Goal: Task Accomplishment & Management: Manage account settings

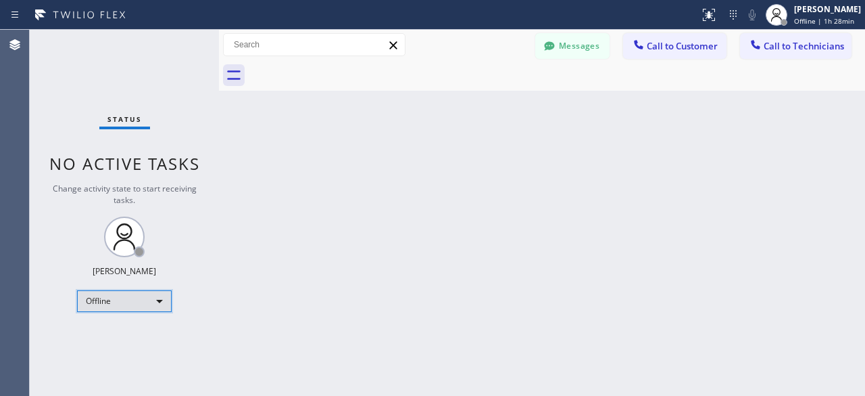
click at [161, 297] on div "Offline" at bounding box center [124, 301] width 95 height 22
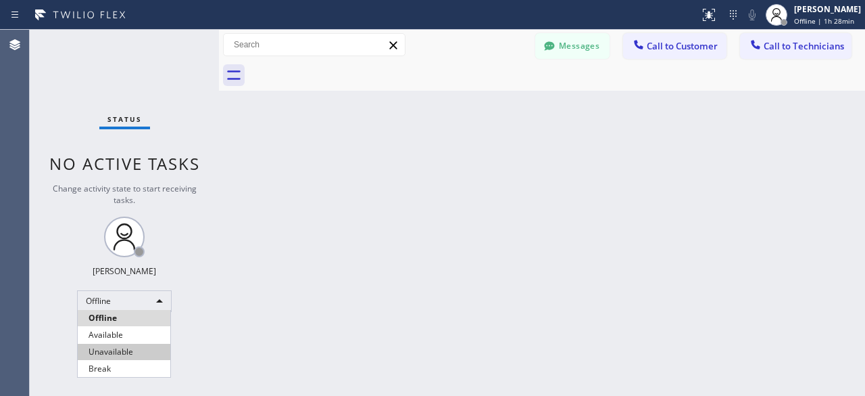
click at [113, 350] on li "Unavailable" at bounding box center [124, 351] width 93 height 16
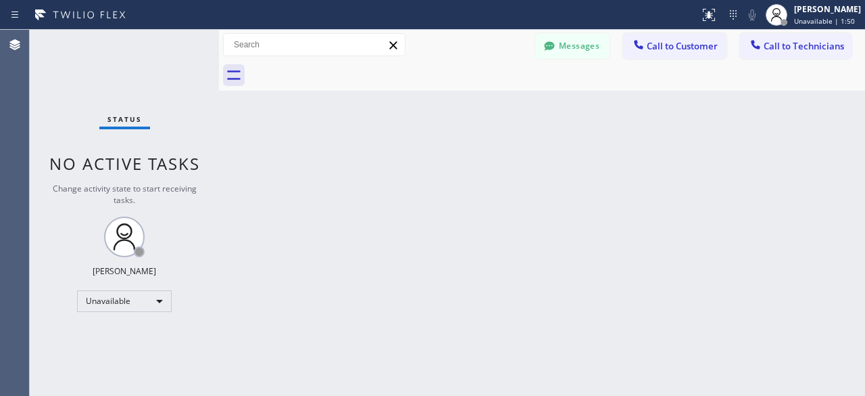
click at [52, 59] on div "Status No active tasks Change activity state to start receiving tasks. Kevin No…" at bounding box center [124, 213] width 189 height 366
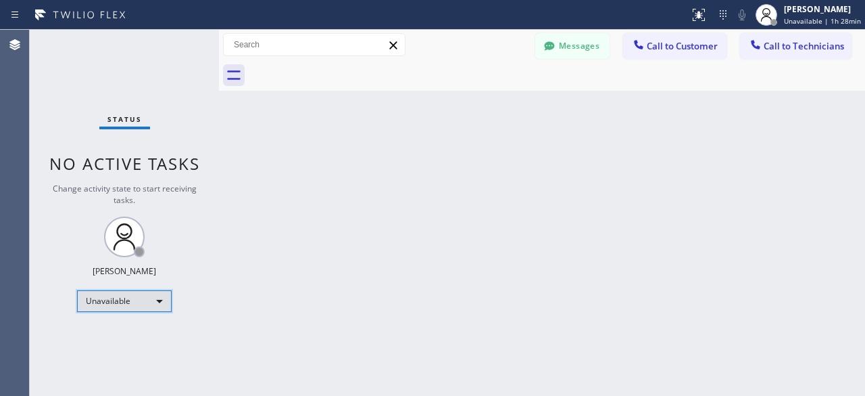
click at [164, 298] on div "Unavailable" at bounding box center [124, 301] width 95 height 22
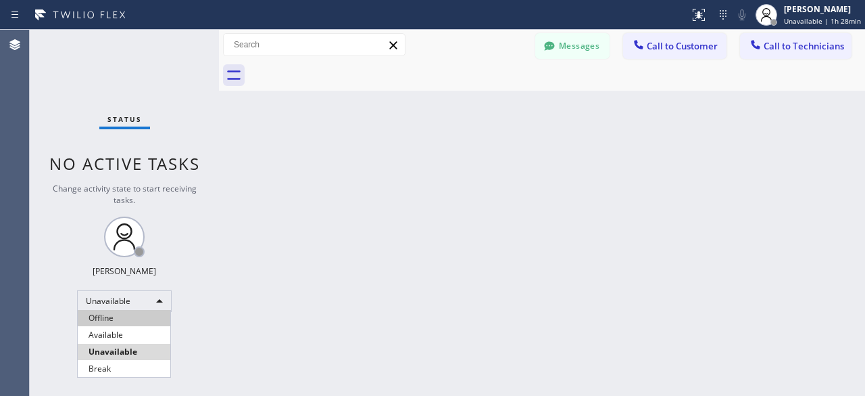
click at [111, 325] on li "Offline" at bounding box center [124, 318] width 93 height 16
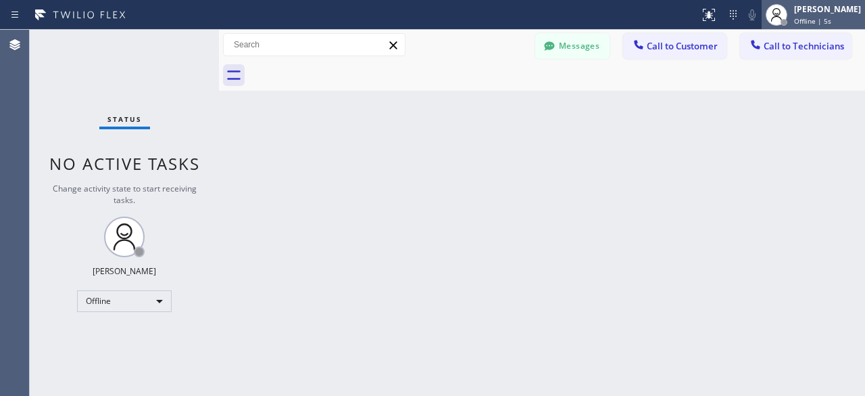
click at [824, 11] on div "Kevin Noynay" at bounding box center [827, 8] width 67 height 11
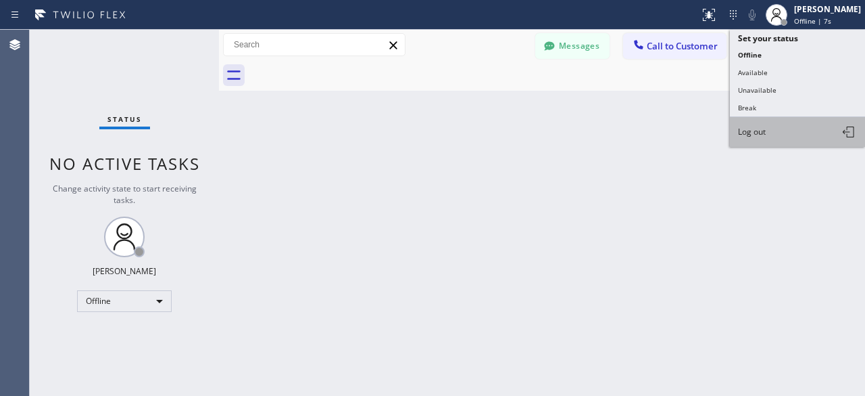
click at [745, 133] on span "Log out" at bounding box center [752, 131] width 28 height 11
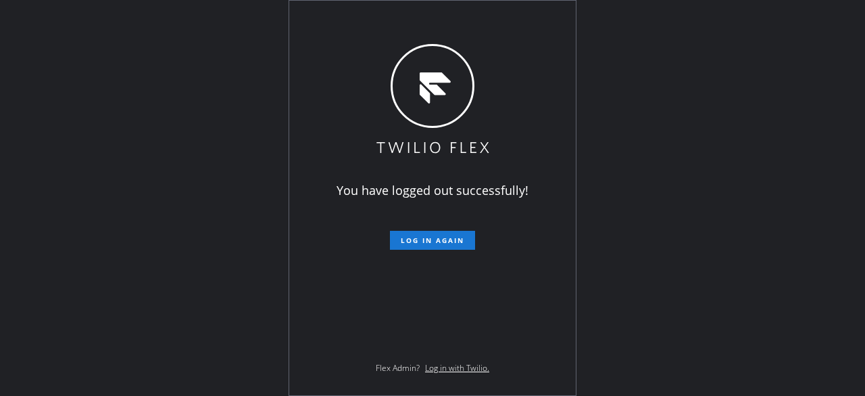
click at [672, 114] on div "You have logged out successfully! Log in again Flex Admin? Log in with Twilio." at bounding box center [432, 198] width 865 height 396
